Goal: Navigation & Orientation: Find specific page/section

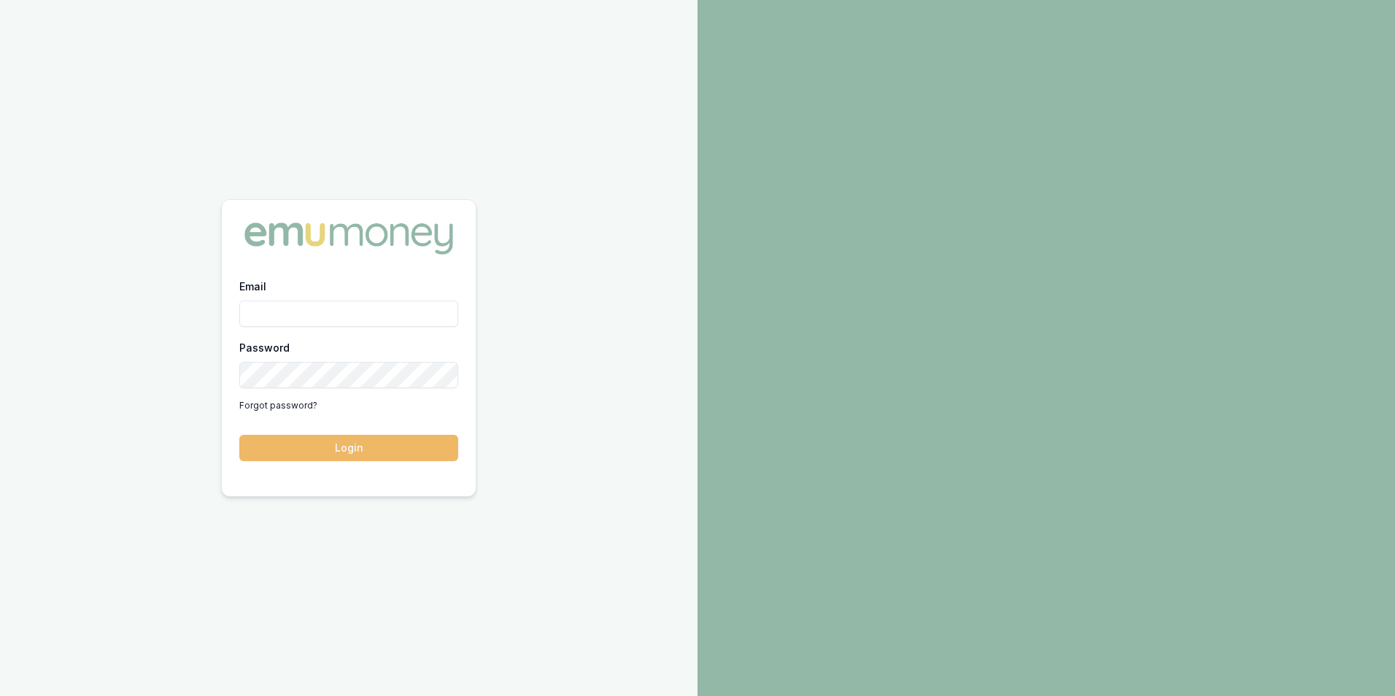
type input "adam.howell@emumoney.com.au"
click at [350, 443] on button "Login" at bounding box center [348, 448] width 219 height 26
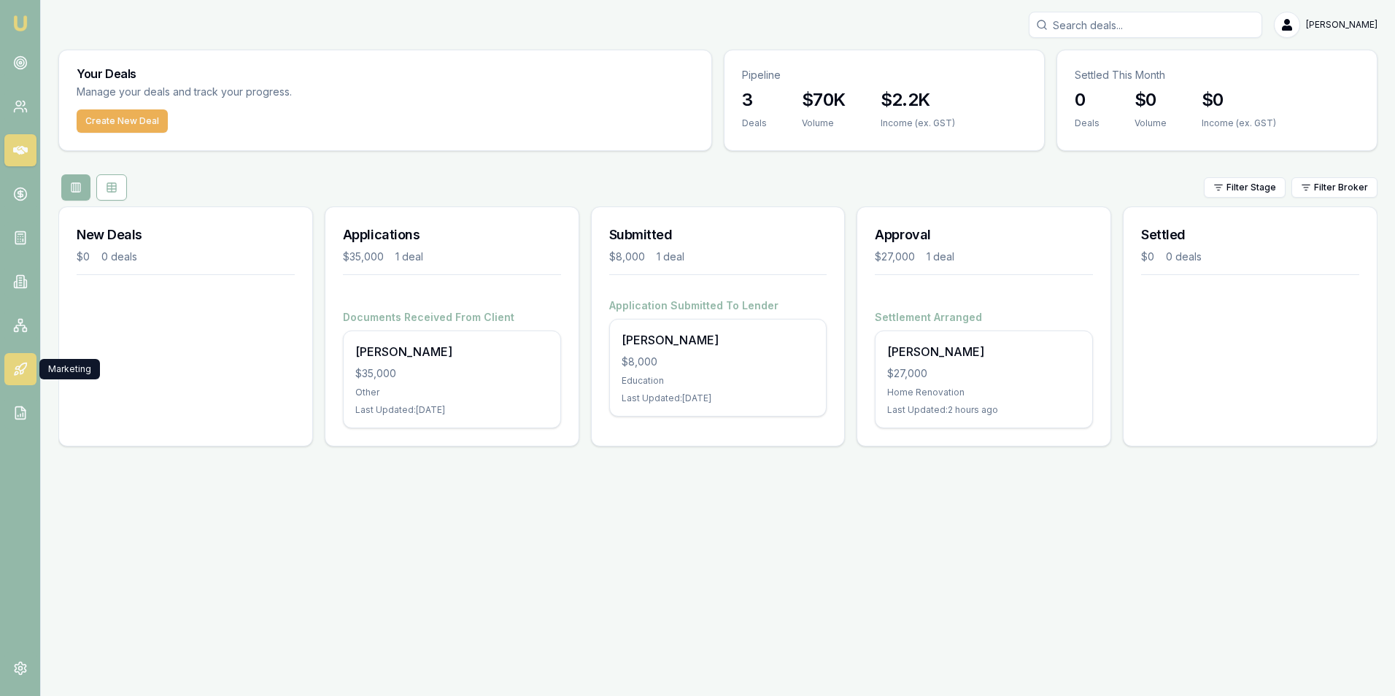
click at [22, 373] on icon at bounding box center [21, 372] width 3 height 4
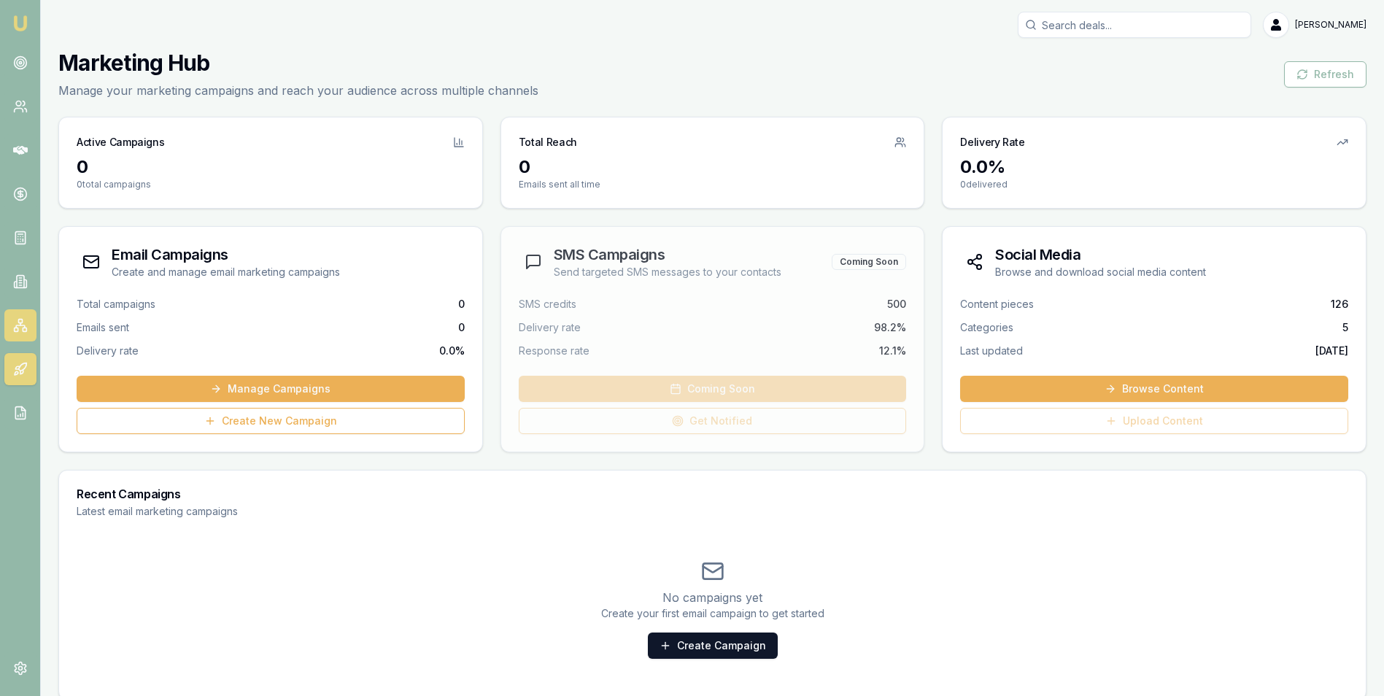
click at [21, 322] on icon at bounding box center [20, 325] width 15 height 15
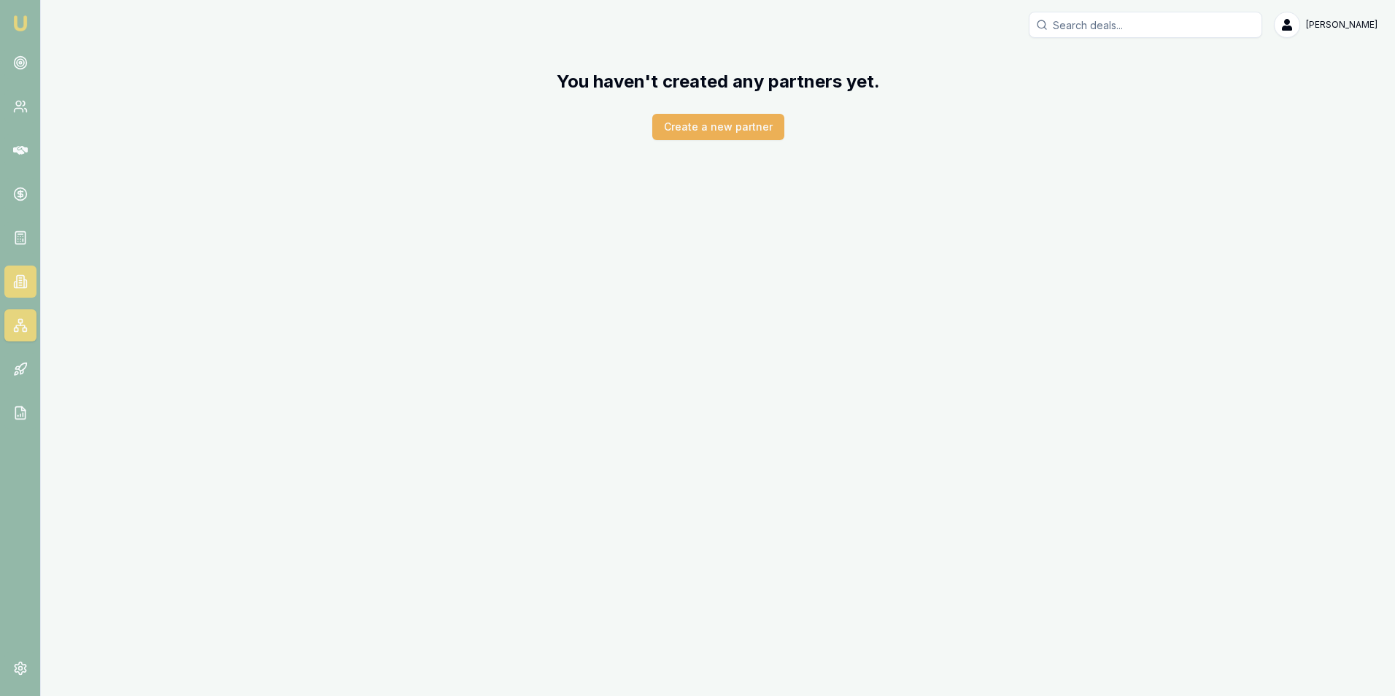
click at [19, 280] on icon at bounding box center [20, 280] width 2 height 0
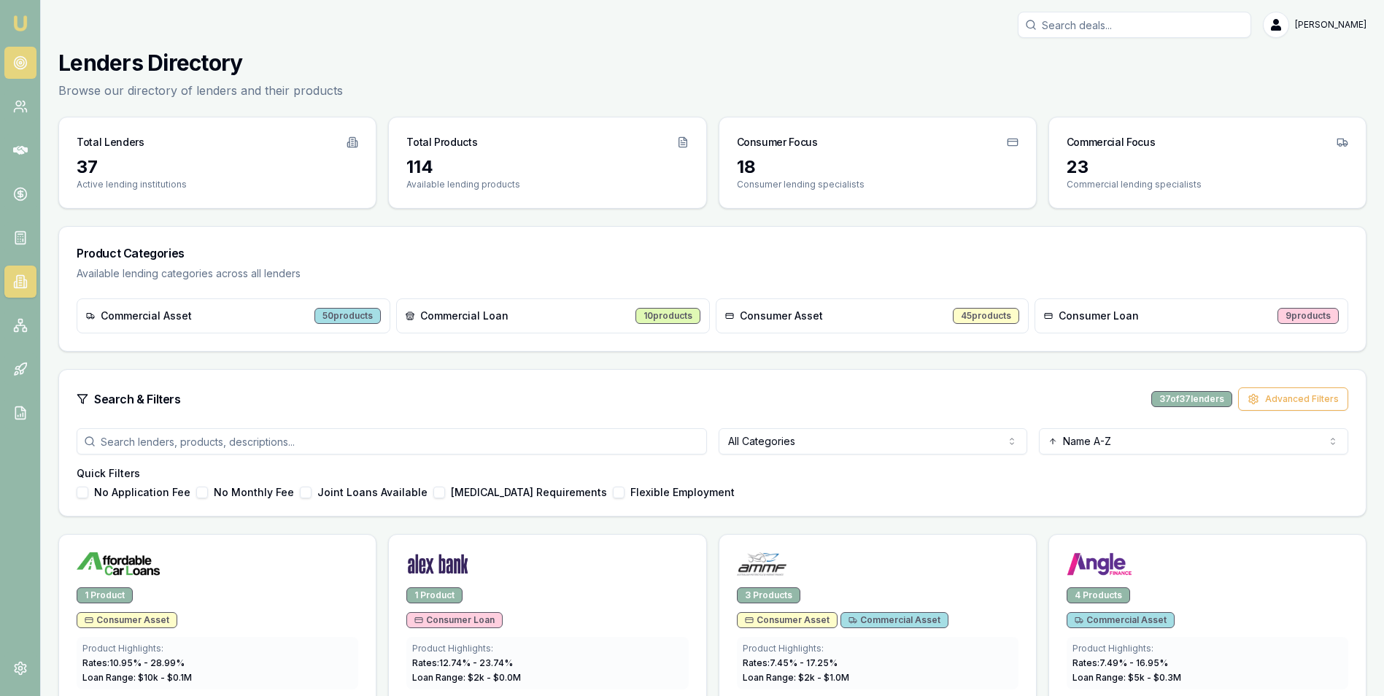
click at [17, 61] on circle at bounding box center [20, 62] width 7 height 7
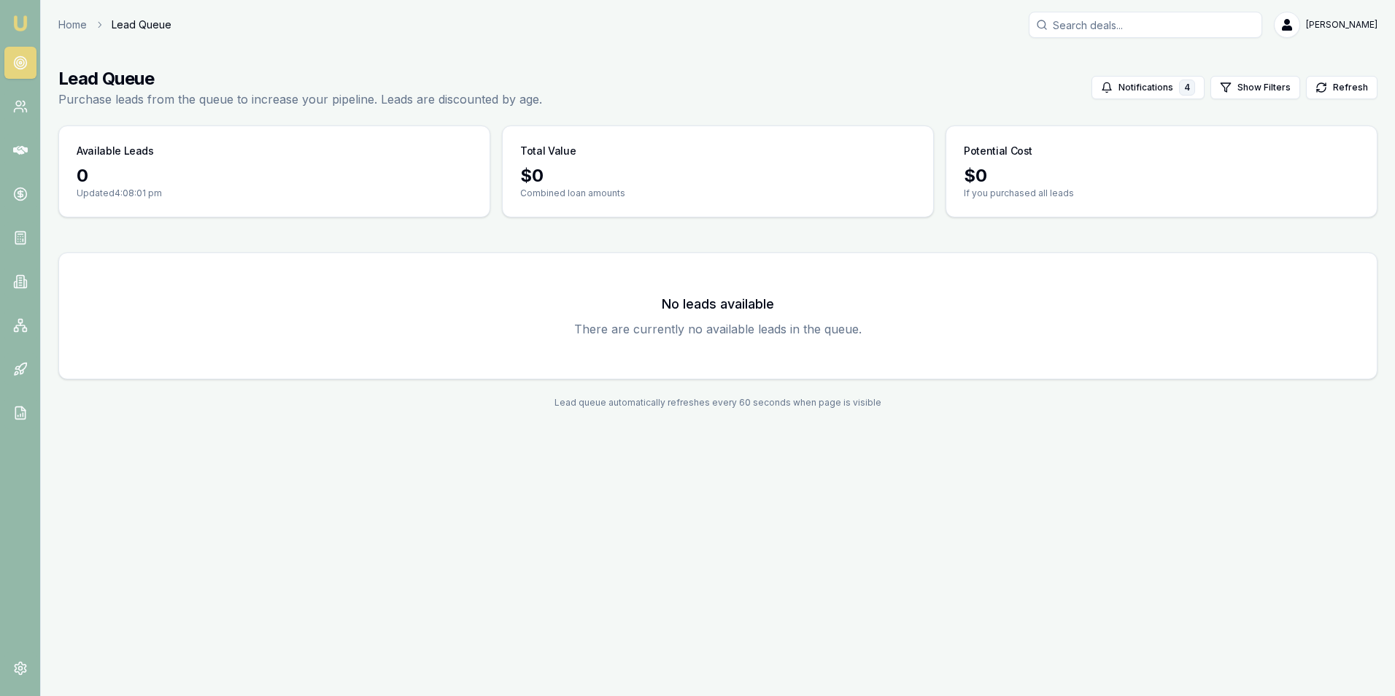
click at [728, 315] on div "No leads available There are currently no available leads in the queue." at bounding box center [718, 316] width 1283 height 90
click at [1140, 85] on button "Notifications 4" at bounding box center [1147, 87] width 113 height 23
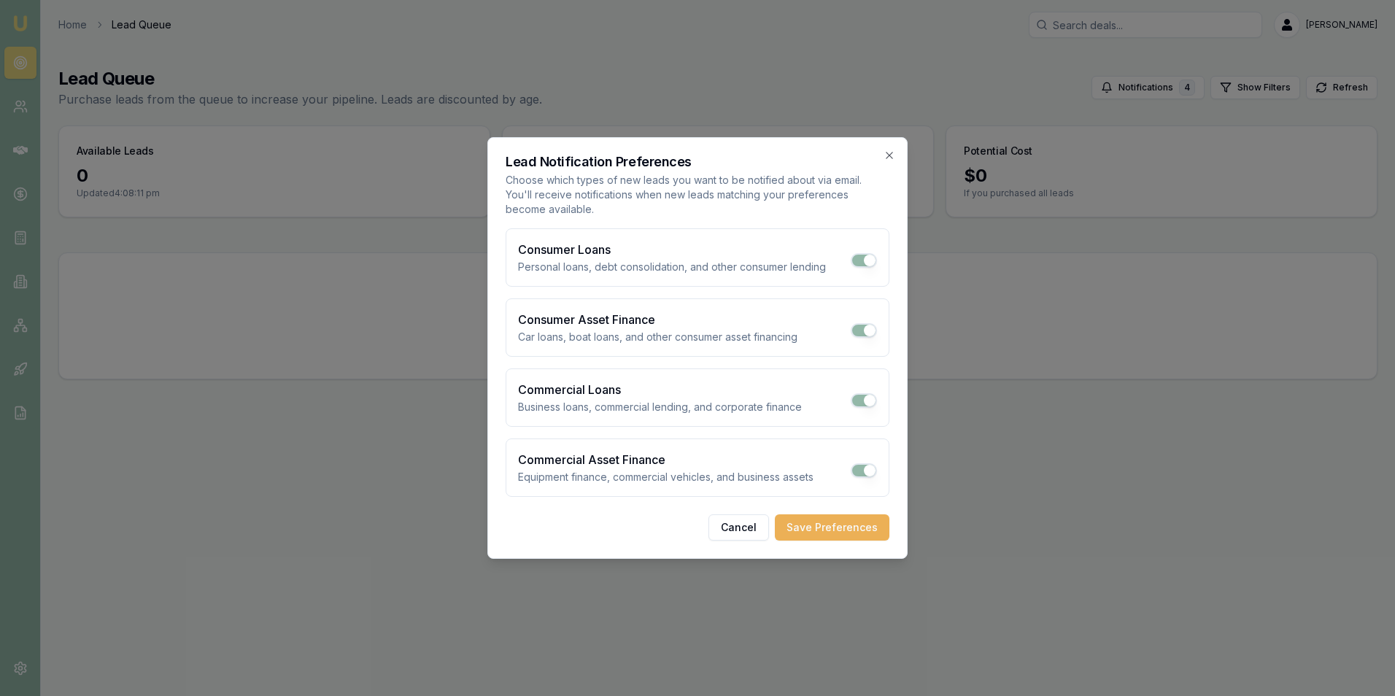
click at [803, 519] on button "Save Preferences" at bounding box center [832, 527] width 115 height 26
